Goal: Information Seeking & Learning: Compare options

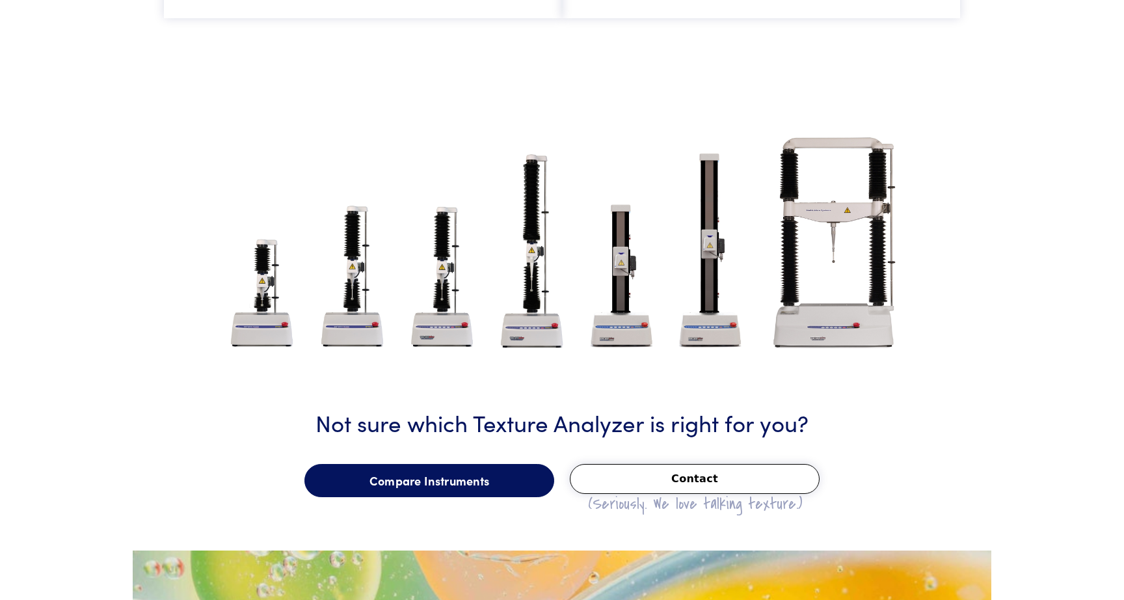
scroll to position [1542, 0]
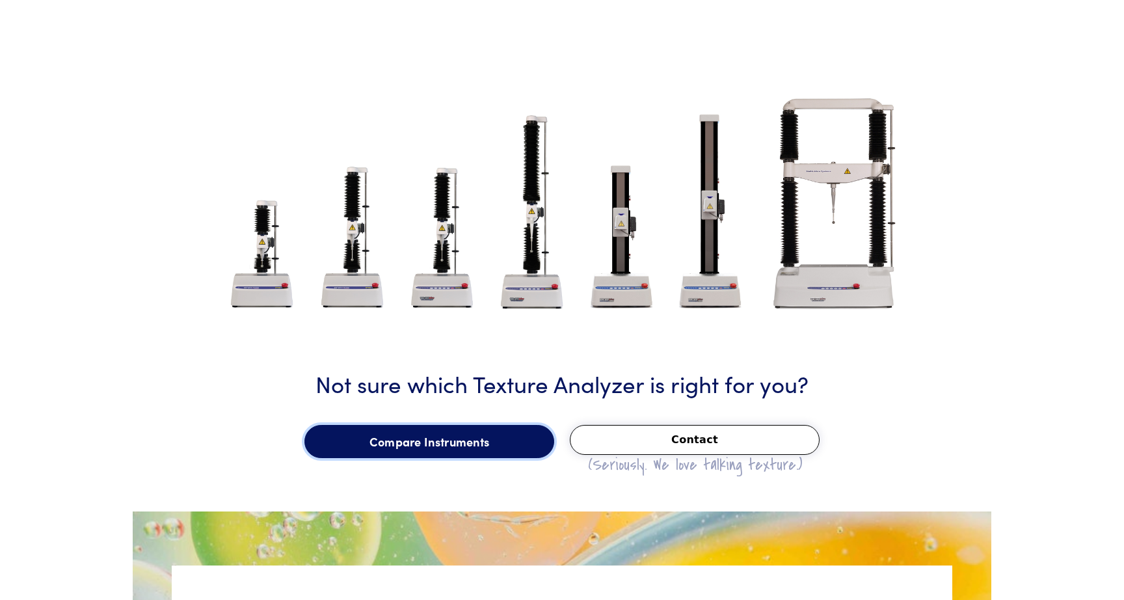
click at [476, 448] on link "Compare Instruments" at bounding box center [430, 442] width 250 height 34
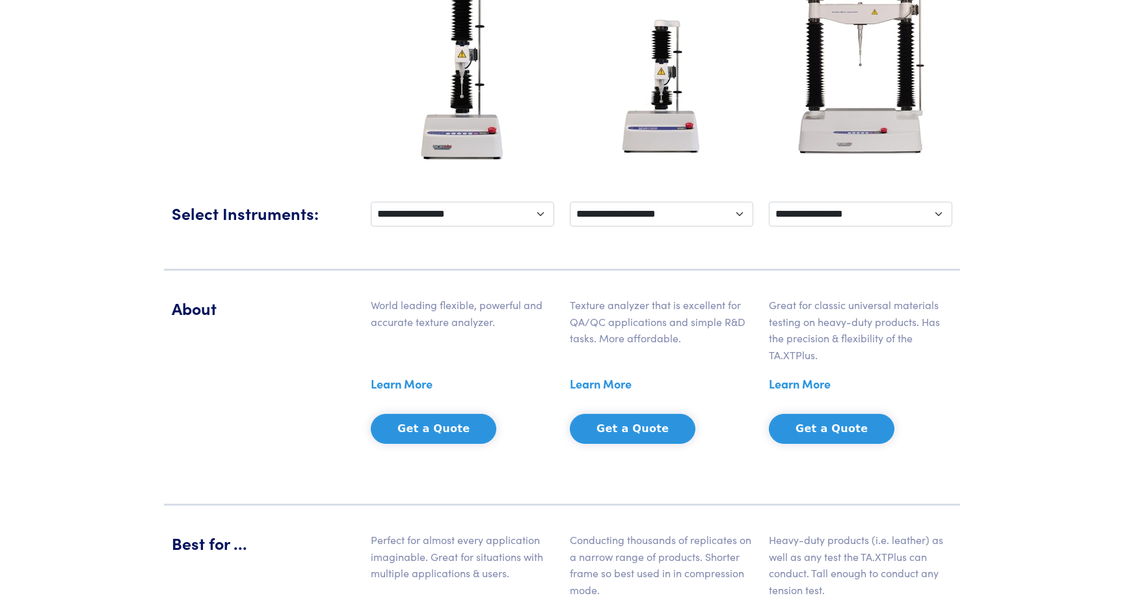
scroll to position [152, 0]
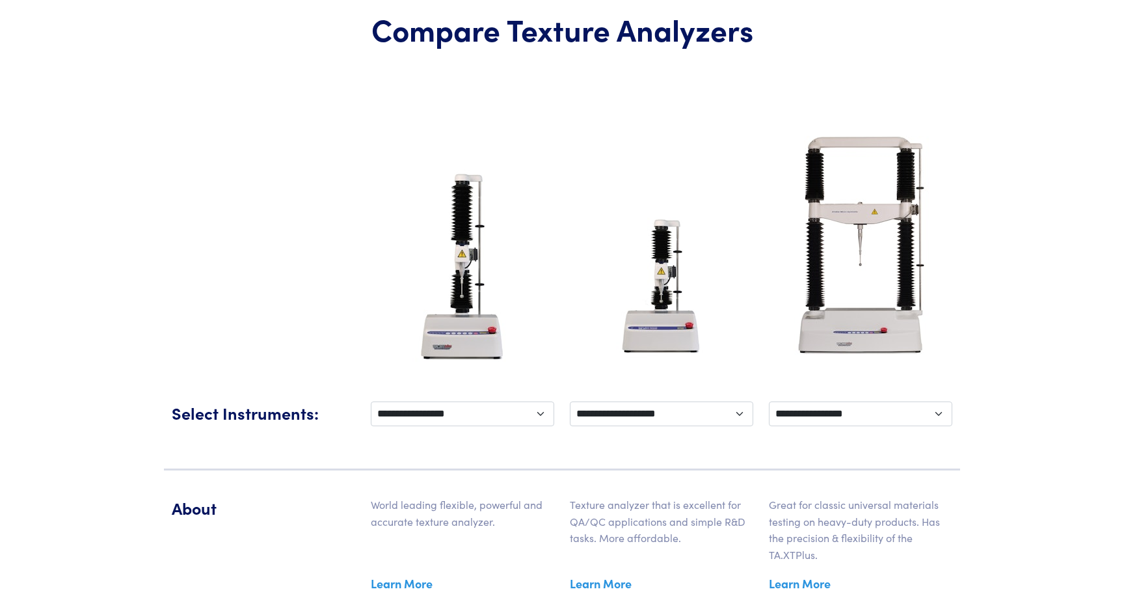
click at [461, 321] on img at bounding box center [463, 269] width 122 height 211
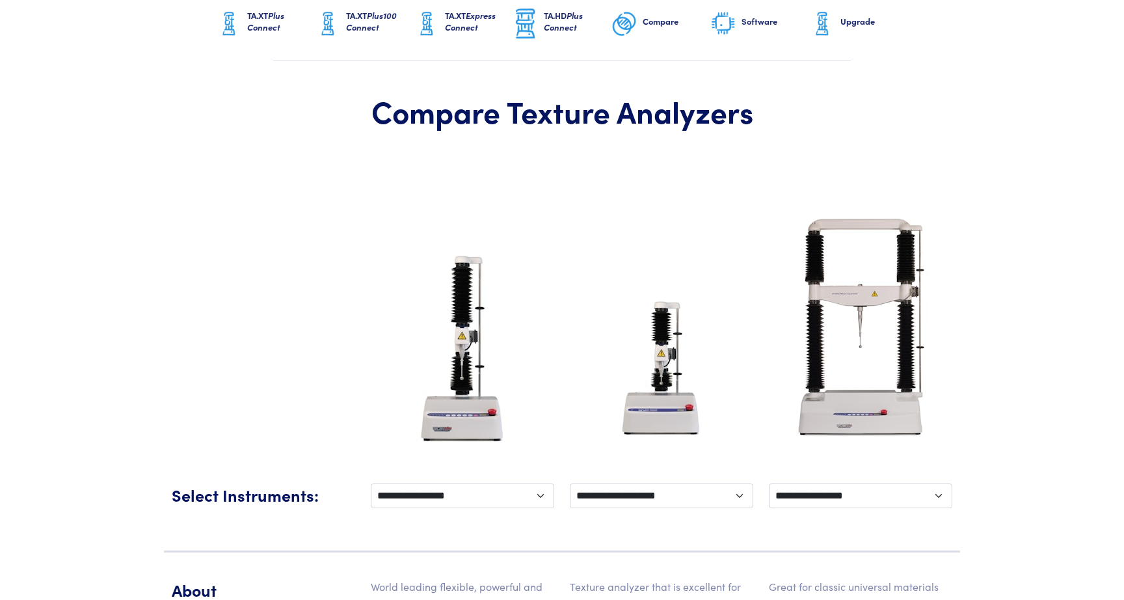
scroll to position [0, 0]
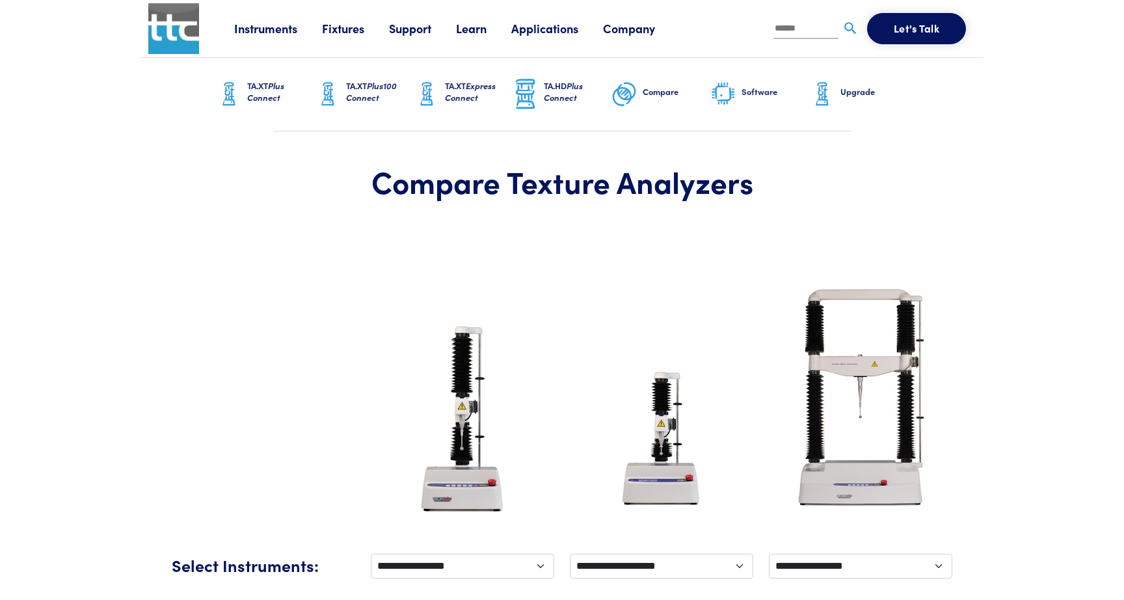
click at [269, 100] on span "Plus Connect" at bounding box center [265, 91] width 37 height 24
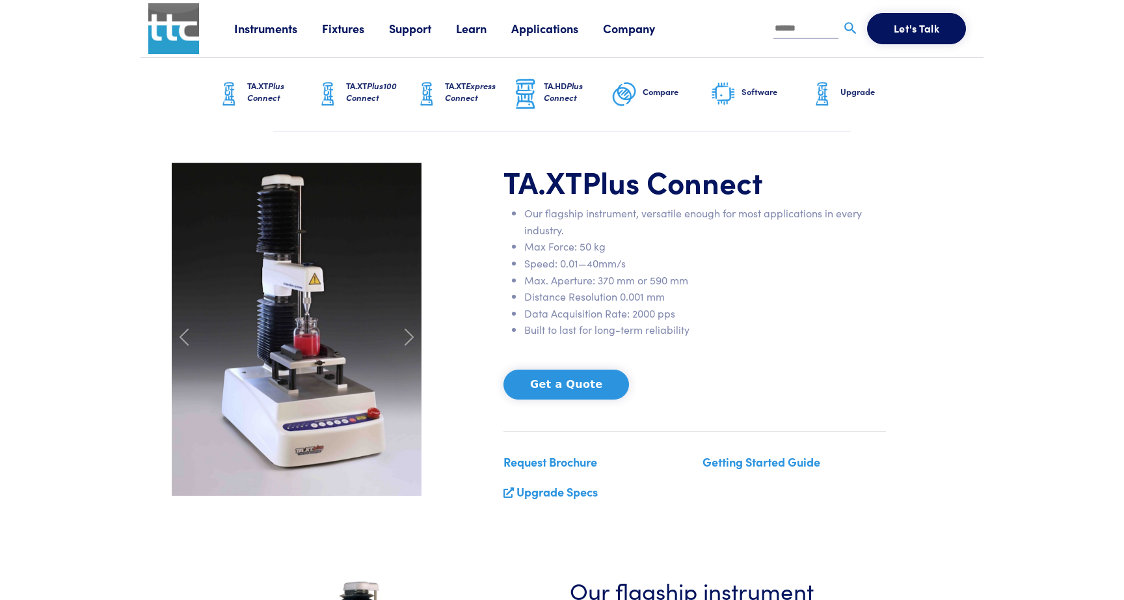
click at [363, 100] on span "Plus100 Connect" at bounding box center [371, 91] width 51 height 24
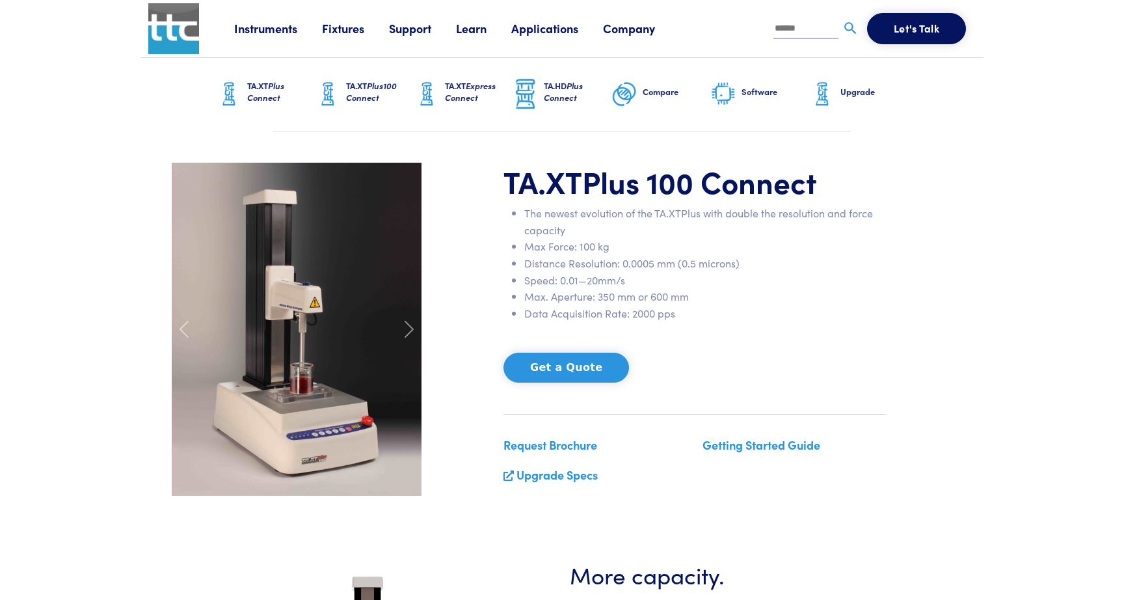
click at [276, 92] on span "Plus Connect" at bounding box center [265, 91] width 37 height 24
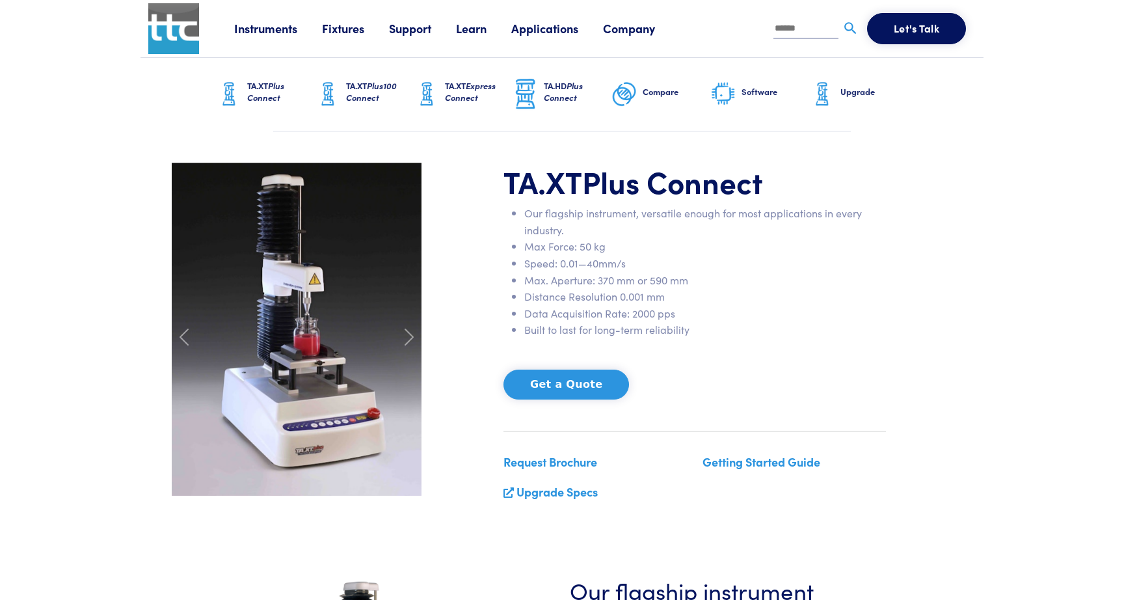
click at [441, 97] on link "TA.XT Express Connect" at bounding box center [463, 94] width 99 height 73
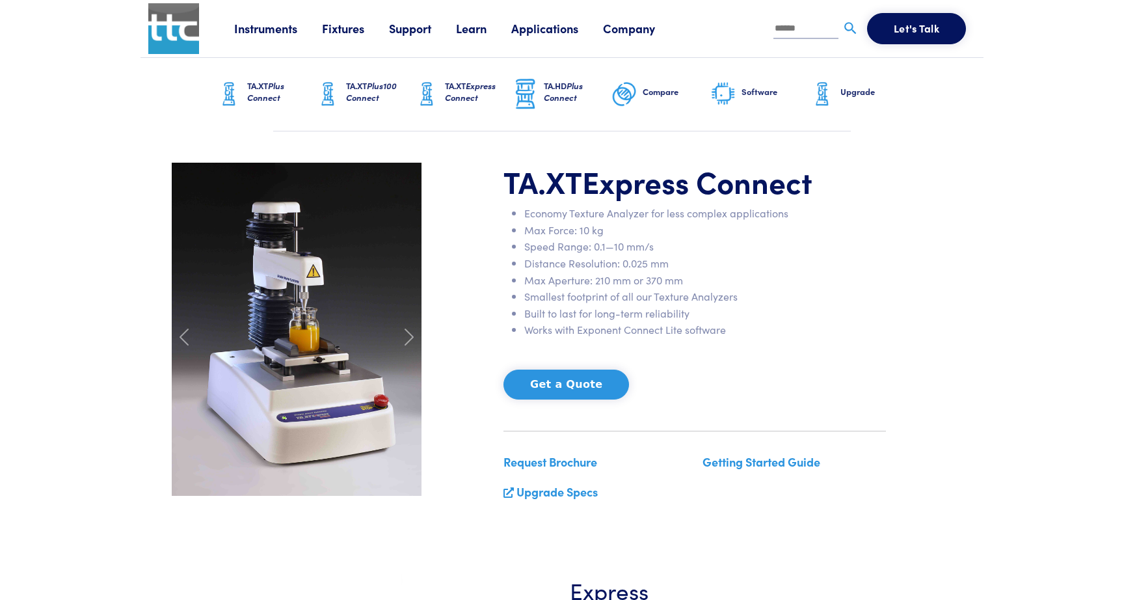
click at [266, 88] on h6 "TA.XT Plus Connect" at bounding box center [281, 91] width 68 height 23
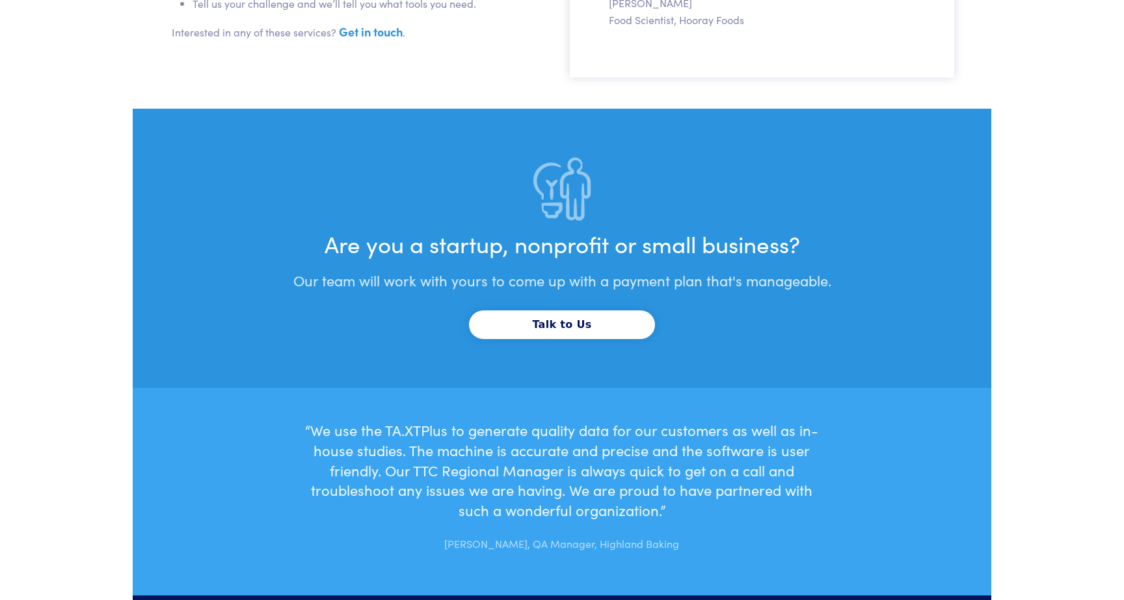
scroll to position [4021, 0]
